Goal: Transaction & Acquisition: Purchase product/service

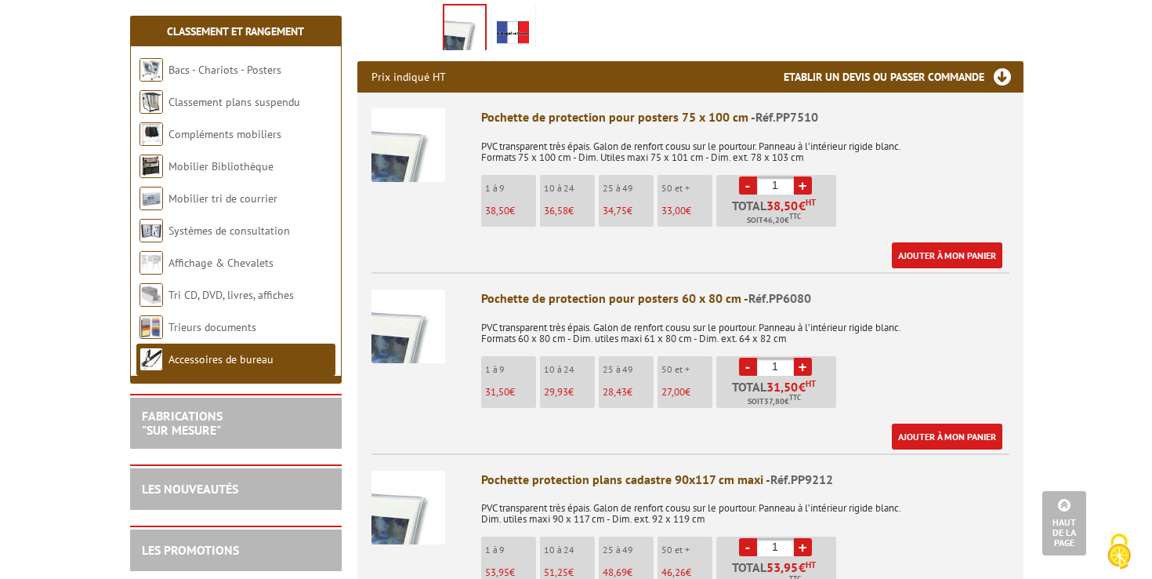
scroll to position [531, 0]
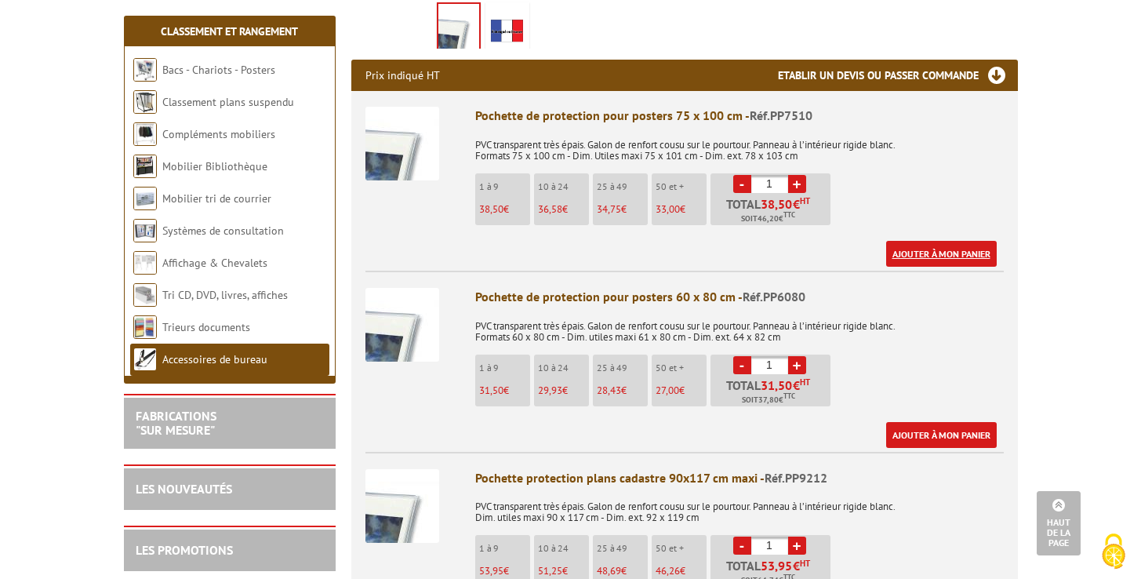
click at [948, 249] on link "Ajouter à mon panier" at bounding box center [941, 254] width 111 height 26
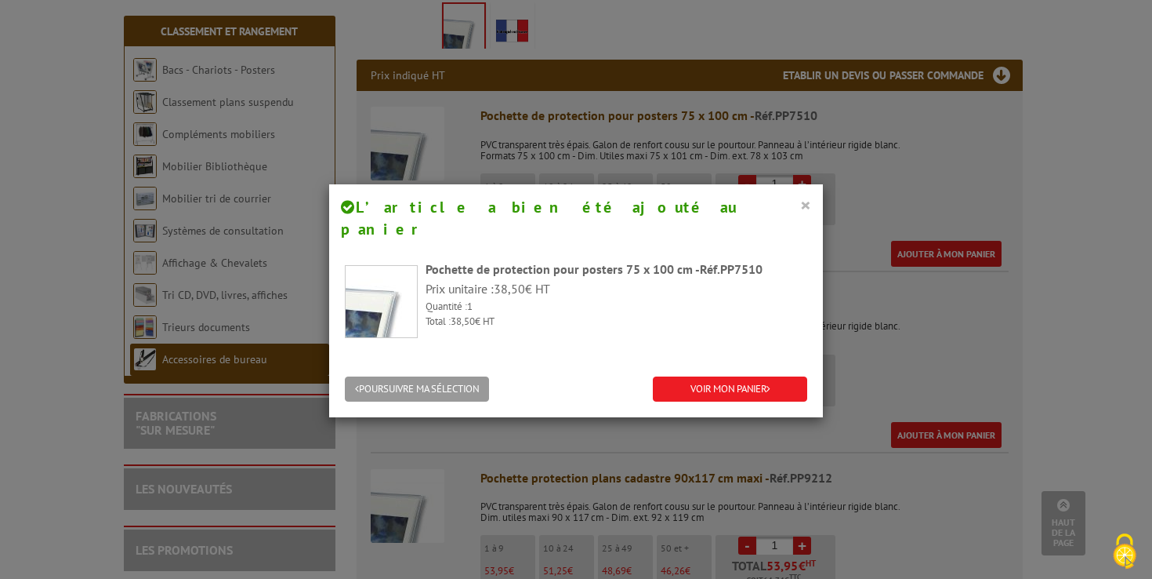
click at [800, 204] on button "×" at bounding box center [805, 204] width 11 height 20
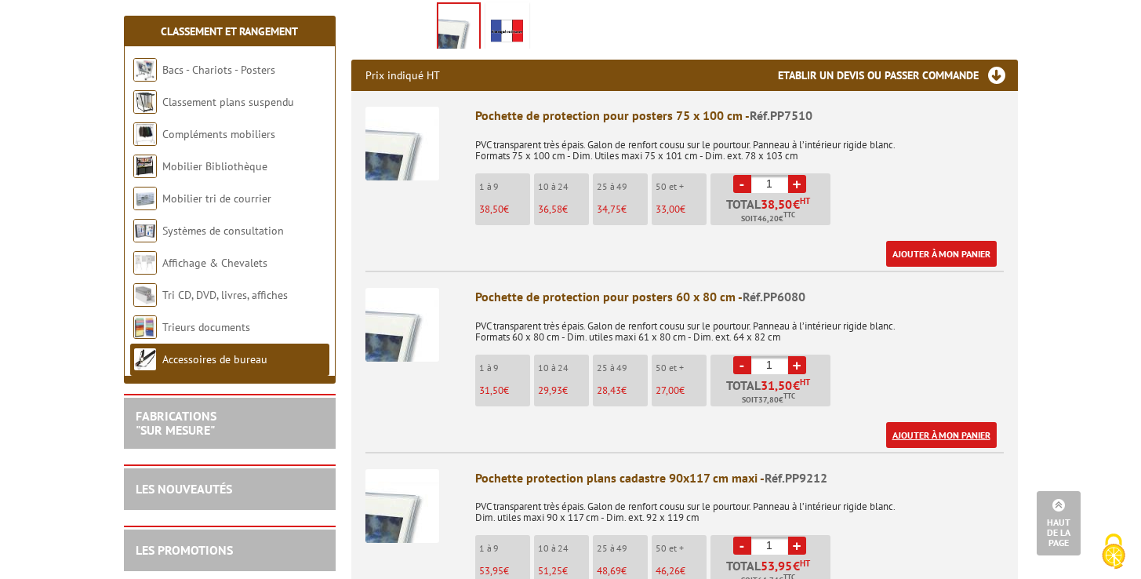
click at [913, 430] on link "Ajouter à mon panier" at bounding box center [941, 435] width 111 height 26
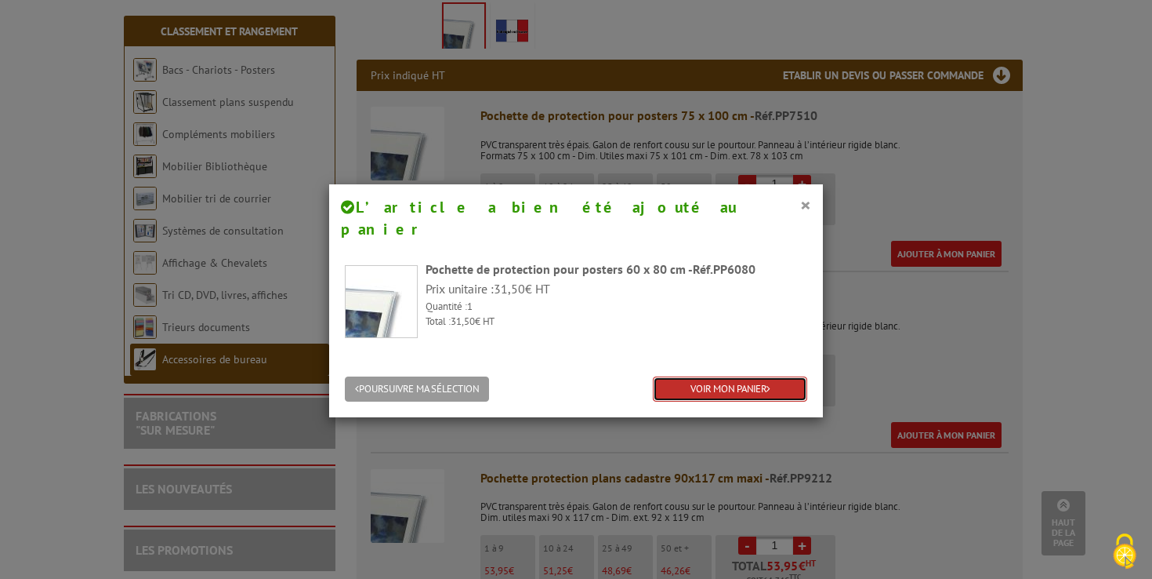
click at [706, 376] on link "VOIR MON PANIER" at bounding box center [730, 389] width 154 height 26
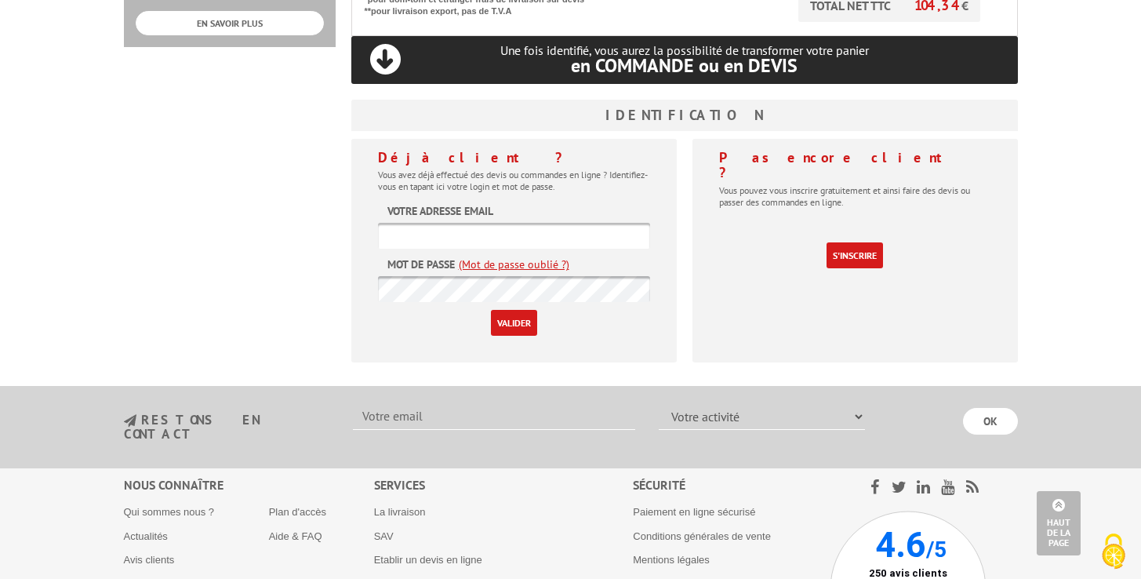
scroll to position [799, 0]
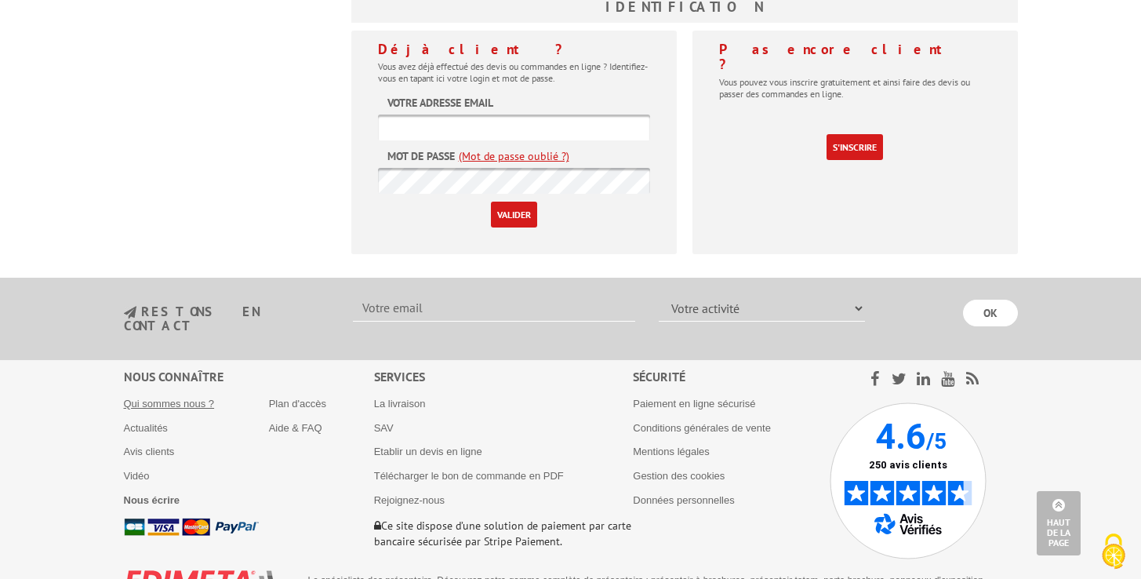
click at [194, 397] on link "Qui sommes nous ?" at bounding box center [169, 403] width 91 height 12
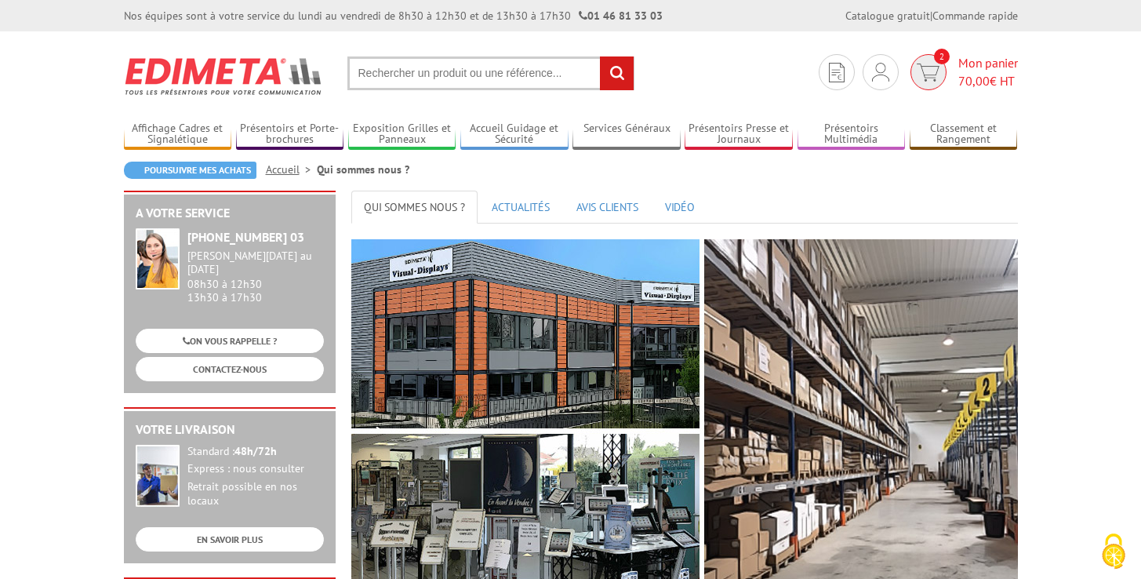
click at [933, 65] on img at bounding box center [927, 73] width 23 height 18
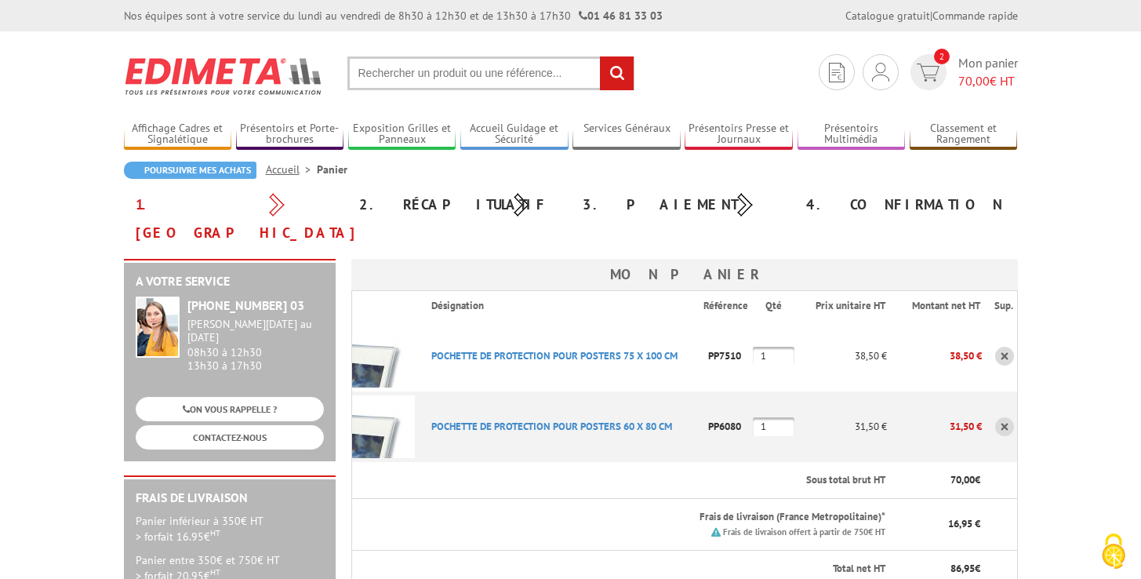
drag, startPoint x: 687, startPoint y: 327, endPoint x: 420, endPoint y: 331, distance: 266.6
click at [420, 342] on p "POCHETTE DE PROTECTION POUR POSTERS 75 X 100 CM" at bounding box center [561, 355] width 285 height 27
copy link "POCHETTE DE PROTECTION POUR POSTERS 75 X 100 CM"
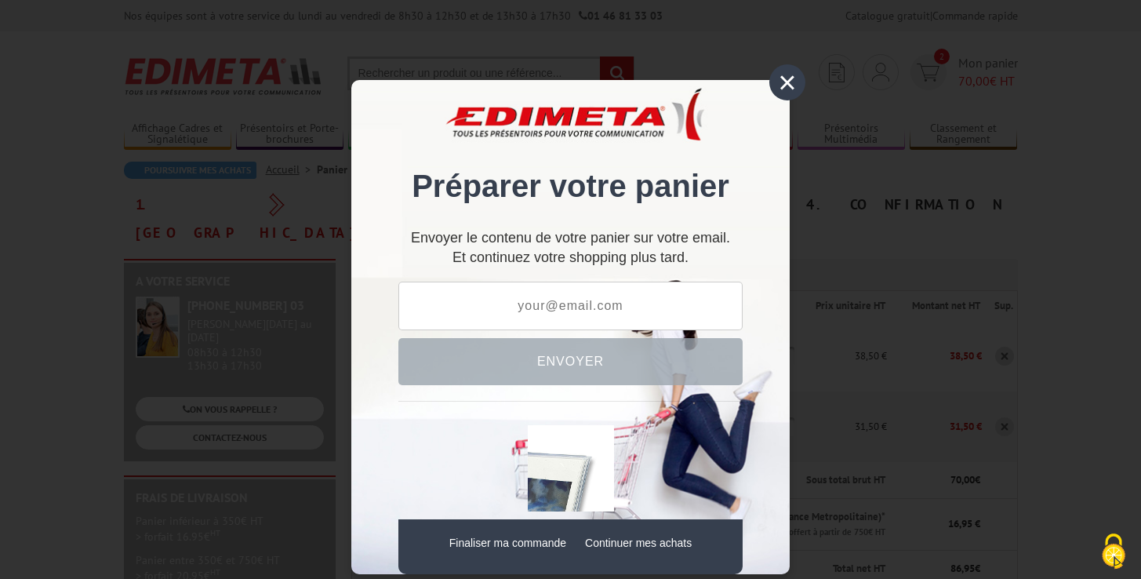
click at [782, 77] on div "×" at bounding box center [787, 82] width 36 height 36
